Goal: Register for event/course

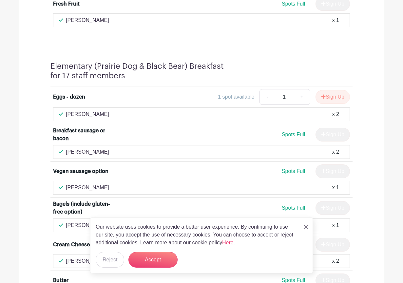
scroll to position [1274, 0]
click at [327, 102] on button "Sign Up" at bounding box center [332, 97] width 34 height 14
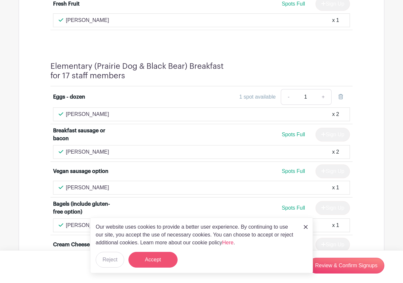
click at [164, 254] on button "Accept" at bounding box center [152, 260] width 49 height 16
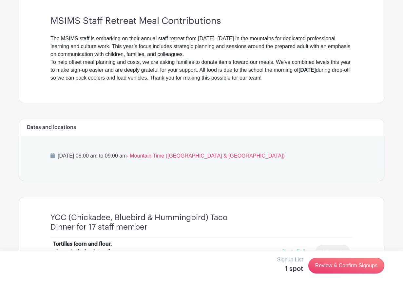
scroll to position [181, 0]
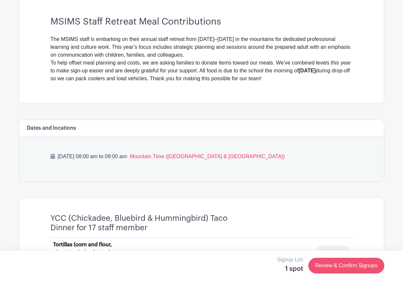
click at [348, 266] on link "Review & Confirm Signups" at bounding box center [346, 266] width 76 height 16
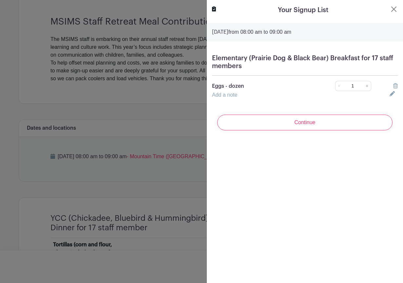
click at [228, 97] on link "Add a note" at bounding box center [224, 95] width 25 height 6
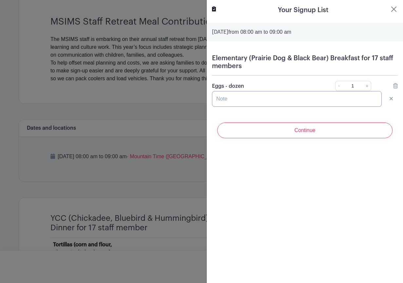
click at [227, 101] on input "text" at bounding box center [297, 99] width 170 height 16
type input "I can bring as many eggs as we need."
click at [242, 101] on input "I can bring as many eggs as we need." at bounding box center [297, 99] width 170 height 16
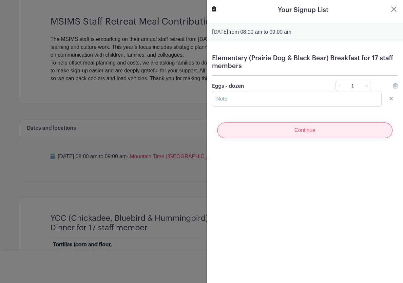
click at [287, 130] on input "Continue" at bounding box center [304, 130] width 175 height 16
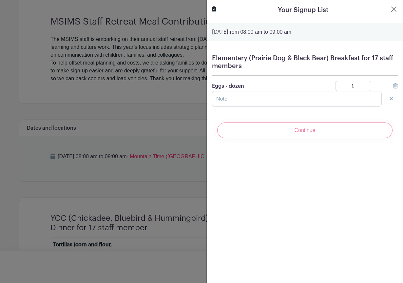
click at [306, 133] on div "Continue" at bounding box center [305, 130] width 186 height 26
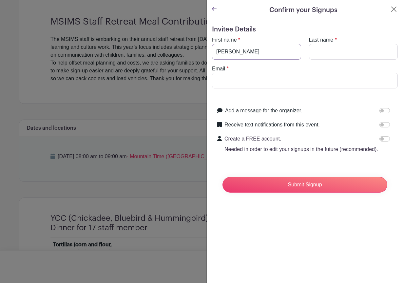
type input "[PERSON_NAME]"
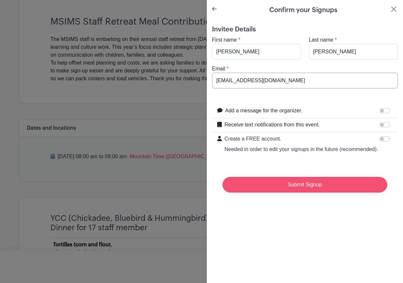
type input "[EMAIL_ADDRESS][DOMAIN_NAME]"
click at [297, 183] on input "Submit Signup" at bounding box center [304, 185] width 165 height 16
